Goal: Information Seeking & Learning: Check status

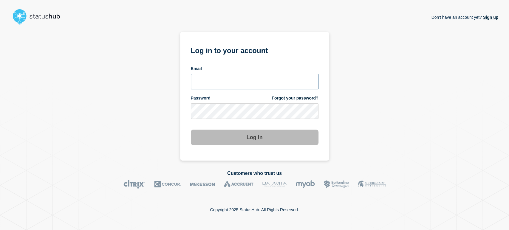
click at [212, 80] on input "email input" at bounding box center [255, 82] width 128 height 16
type input "[PERSON_NAME][EMAIL_ADDRESS][PERSON_NAME][DOMAIN_NAME]"
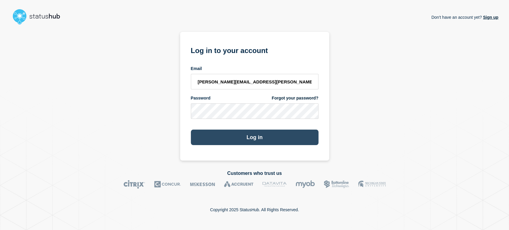
click at [237, 139] on button "Log in" at bounding box center [255, 138] width 128 height 16
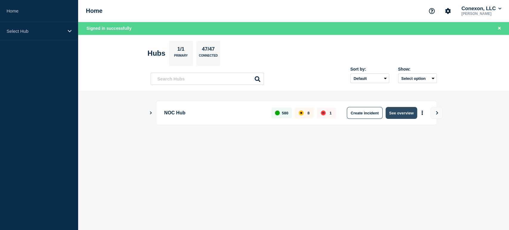
click at [398, 115] on button "See overview" at bounding box center [402, 113] width 32 height 12
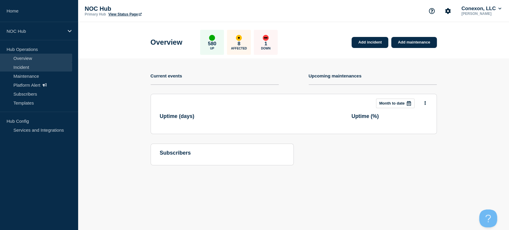
click at [40, 66] on link "Incident" at bounding box center [36, 67] width 72 height 9
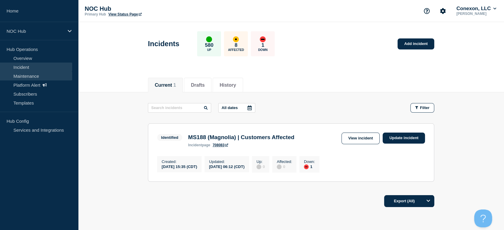
click at [36, 75] on link "Maintenance" at bounding box center [36, 76] width 72 height 9
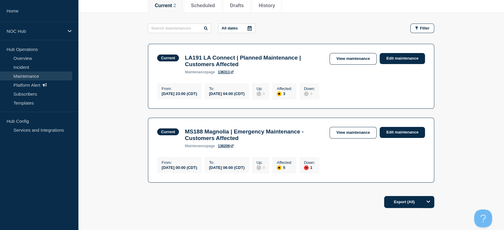
scroll to position [119, 0]
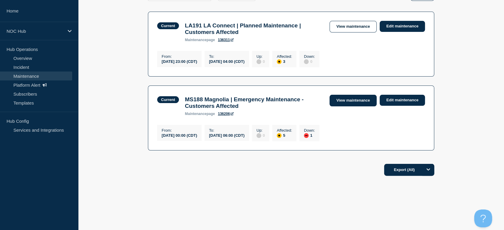
click at [349, 101] on link "View maintenance" at bounding box center [353, 101] width 47 height 12
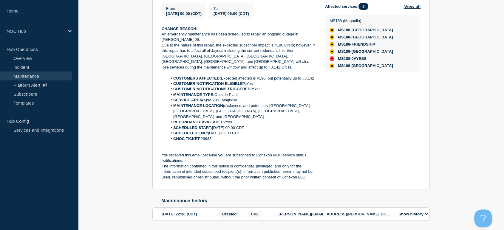
scroll to position [166, 0]
